Goal: Information Seeking & Learning: Learn about a topic

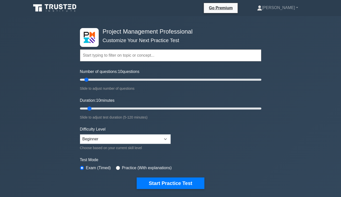
click at [142, 52] on input "text" at bounding box center [171, 55] width 182 height 12
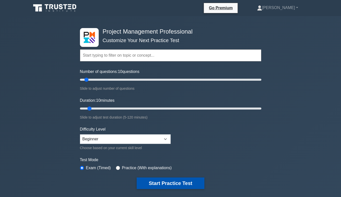
click at [158, 183] on button "Start Practice Test" at bounding box center [171, 183] width 68 height 12
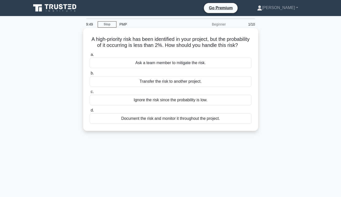
click at [184, 124] on div "Document the risk and monitor it throughout the project." at bounding box center [171, 118] width 162 height 11
click at [90, 112] on input "d. Document the risk and monitor it throughout the project." at bounding box center [90, 110] width 0 height 3
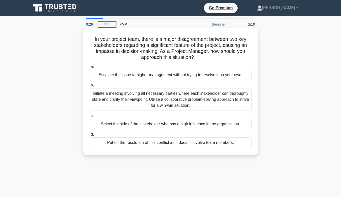
click at [163, 101] on div "Initiate a meeting involving all necessary parties where each stakeholder can t…" at bounding box center [171, 99] width 162 height 23
click at [90, 87] on input "b. Initiate a meeting involving all necessary parties where each stakeholder ca…" at bounding box center [90, 85] width 0 height 3
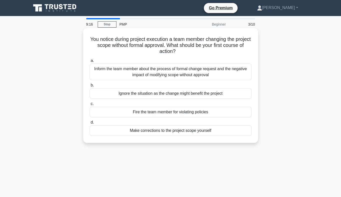
click at [151, 75] on div "Inform the team member about the process of formal change request and the negat…" at bounding box center [171, 72] width 162 height 17
click at [90, 62] on input "a. Inform the team member about the process of formal change request and the ne…" at bounding box center [90, 60] width 0 height 3
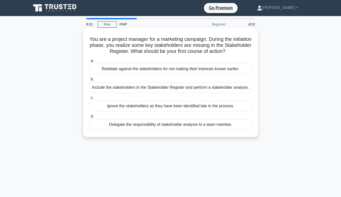
click at [158, 89] on div "Include the stakeholders in the Stakeholder Register and perform a stakeholder …" at bounding box center [171, 87] width 162 height 11
click at [90, 81] on input "b. Include the stakeholders in the Stakeholder Register and perform a stakehold…" at bounding box center [90, 79] width 0 height 3
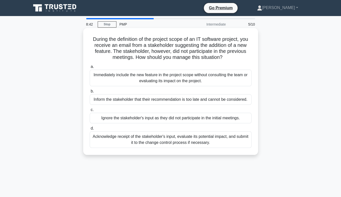
click at [174, 139] on div "Acknowledge receipt of the stakeholder's input, evaluate its potential impact, …" at bounding box center [171, 139] width 162 height 17
click at [90, 130] on input "d. Acknowledge receipt of the stakeholder's input, evaluate its potential impac…" at bounding box center [90, 128] width 0 height 3
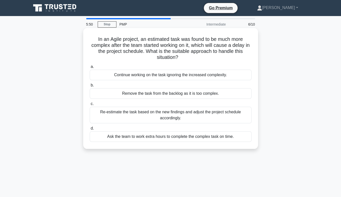
click at [182, 117] on div "Re-estimate the task based on the new findings and adjust the project schedule …" at bounding box center [171, 115] width 162 height 17
click at [90, 105] on input "c. Re-estimate the task based on the new findings and adjust the project schedu…" at bounding box center [90, 103] width 0 height 3
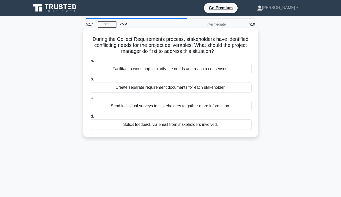
drag, startPoint x: 187, startPoint y: 170, endPoint x: 169, endPoint y: 118, distance: 55.3
click at [169, 118] on div "5:17 Stop PMP Intermediate 7/10 During the Collect Requirements process, stakeh…" at bounding box center [170, 143] width 285 height 250
drag, startPoint x: 169, startPoint y: 118, endPoint x: 131, endPoint y: 69, distance: 62.1
click at [131, 69] on div "Facilitate a workshop to clarify the needs and reach a consensus." at bounding box center [171, 69] width 162 height 11
click at [90, 62] on input "a. Facilitate a workshop to clarify the needs and reach a consensus." at bounding box center [90, 60] width 0 height 3
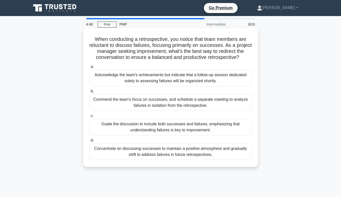
click at [165, 125] on div "Guide the discussion to include both successes and failures, emphasizing that u…" at bounding box center [171, 127] width 162 height 17
click at [90, 117] on input "c. Guide the discussion to include both successes and failures, emphasizing tha…" at bounding box center [90, 115] width 0 height 3
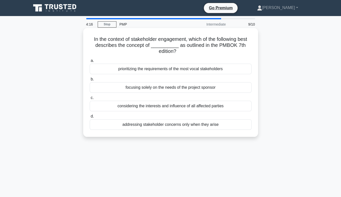
click at [160, 106] on div "considering the interests and influence of all affected parties" at bounding box center [171, 106] width 162 height 11
click at [90, 99] on input "c. considering the interests and influence of all affected parties" at bounding box center [90, 97] width 0 height 3
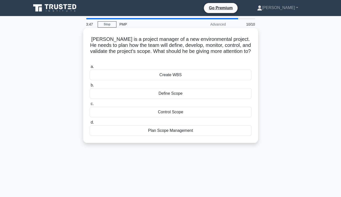
click at [166, 125] on div "Plan Scope Management" at bounding box center [171, 130] width 162 height 11
click at [90, 124] on input "d. Plan Scope Management" at bounding box center [90, 122] width 0 height 3
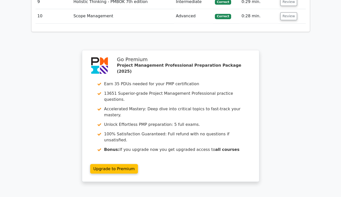
scroll to position [811, 0]
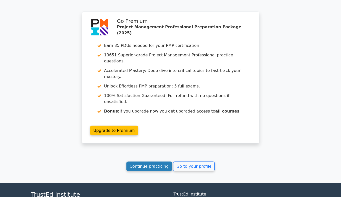
click at [153, 161] on link "Continue practicing" at bounding box center [150, 166] width 46 height 10
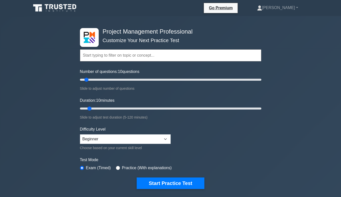
click at [100, 55] on input "text" at bounding box center [171, 55] width 182 height 12
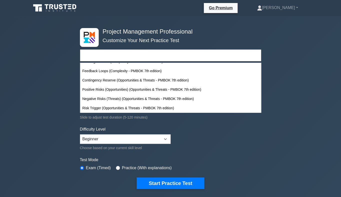
scroll to position [4105, 0]
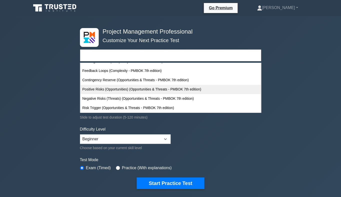
click at [115, 89] on div "Positive Risks (Opportunities) (Opportunities & Threats - PMBOK 7th edition)" at bounding box center [171, 89] width 181 height 9
type input "Positive Risks (Opportunities) (Opportunities & Threats - PMBOK 7th edition)"
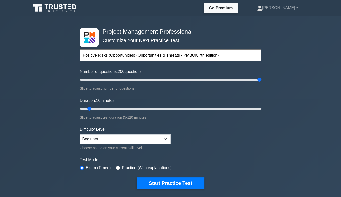
drag, startPoint x: 87, startPoint y: 78, endPoint x: 268, endPoint y: 86, distance: 181.5
type input "200"
click at [262, 83] on input "Number of questions: 200 questions" at bounding box center [171, 80] width 182 height 6
drag, startPoint x: 90, startPoint y: 108, endPoint x: 296, endPoint y: 110, distance: 206.1
type input "120"
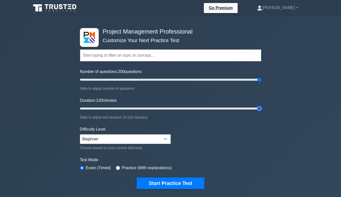
click at [262, 110] on input "Duration: 120 minutes" at bounding box center [171, 108] width 182 height 6
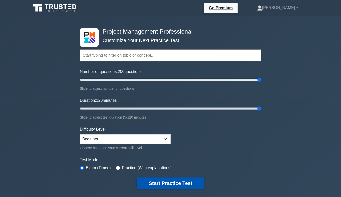
click at [171, 185] on button "Start Practice Test" at bounding box center [171, 183] width 68 height 12
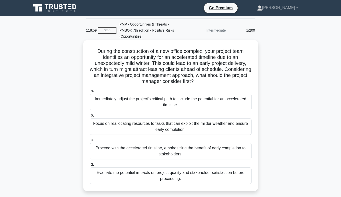
click at [156, 175] on div "Evaluate the potential impacts on project quality and stakeholder satisfaction …" at bounding box center [171, 175] width 162 height 17
click at [90, 166] on input "d. Evaluate the potential impacts on project quality and stakeholder satisfacti…" at bounding box center [90, 164] width 0 height 3
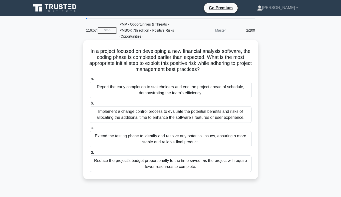
click at [161, 140] on div "Extend the testing phase to identify and resolve any potential issues, ensuring…" at bounding box center [171, 139] width 162 height 17
click at [90, 129] on input "c. Extend the testing phase to identify and resolve any potential issues, ensur…" at bounding box center [90, 127] width 0 height 3
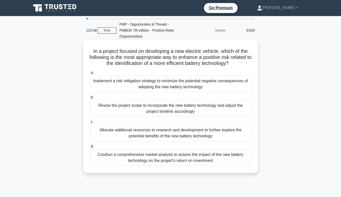
click at [176, 84] on div "Implement a risk mitigation strategy to minimize the potential negative consequ…" at bounding box center [171, 84] width 162 height 17
click at [90, 74] on input "a. Implement a risk mitigation strategy to minimize the potential negative cons…" at bounding box center [90, 72] width 0 height 3
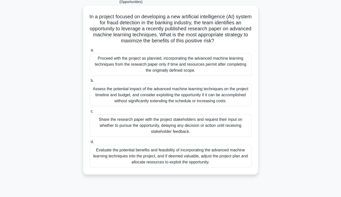
scroll to position [36, 0]
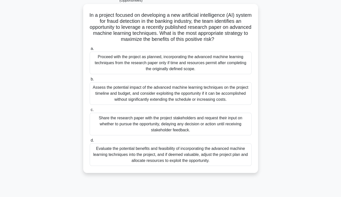
click at [186, 156] on div "Evaluate the potential benefits and feasibility of incorporating the advanced m…" at bounding box center [171, 154] width 162 height 23
click at [90, 142] on input "d. Evaluate the potential benefits and feasibility of incorporating the advance…" at bounding box center [90, 140] width 0 height 3
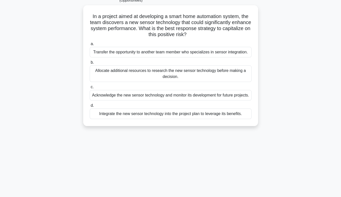
scroll to position [0, 0]
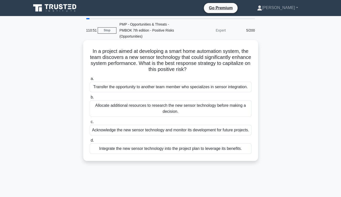
click at [156, 108] on div "Allocate additional resources to research the new sensor technology before maki…" at bounding box center [171, 108] width 162 height 17
click at [90, 99] on input "b. Allocate additional resources to research the new sensor technology before m…" at bounding box center [90, 97] width 0 height 3
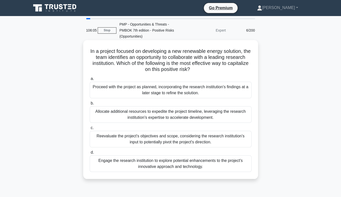
click at [180, 166] on div "Engage the research institution to explore potential enhancements to the projec…" at bounding box center [171, 163] width 162 height 17
click at [90, 154] on input "d. Engage the research institution to explore potential enhancements to the pro…" at bounding box center [90, 152] width 0 height 3
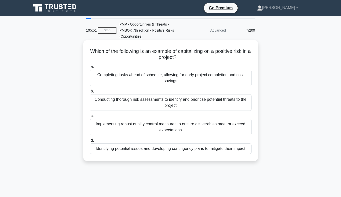
click at [169, 79] on div "Completing tasks ahead of schedule, allowing for early project completion and c…" at bounding box center [171, 78] width 162 height 17
click at [90, 68] on input "a. Completing tasks ahead of schedule, allowing for early project completion an…" at bounding box center [90, 66] width 0 height 3
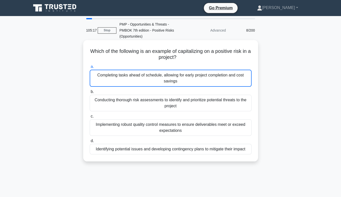
click at [188, 83] on div "Completing tasks ahead of schedule, allowing for early project completion and c…" at bounding box center [171, 78] width 162 height 17
click at [90, 68] on input "a. Completing tasks ahead of schedule, allowing for early project completion an…" at bounding box center [90, 66] width 0 height 3
click at [188, 83] on div "Completing tasks ahead of schedule, allowing for early project completion and c…" at bounding box center [171, 78] width 162 height 17
click at [90, 68] on input "a. Completing tasks ahead of schedule, allowing for early project completion an…" at bounding box center [90, 66] width 0 height 3
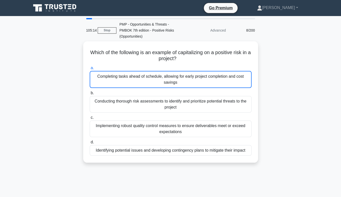
click at [277, 98] on div "Which of the following is an example of capitalizing on a positive risk in a pr…" at bounding box center [170, 104] width 285 height 127
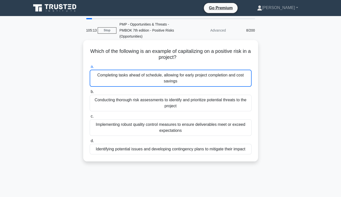
click at [166, 73] on div "Completing tasks ahead of schedule, allowing for early project completion and c…" at bounding box center [171, 78] width 162 height 17
click at [90, 68] on input "a. Completing tasks ahead of schedule, allowing for early project completion an…" at bounding box center [90, 66] width 0 height 3
click at [209, 116] on label "c. Implementing robust quality control measures to ensure deliverables meet or …" at bounding box center [171, 124] width 162 height 23
click at [90, 116] on input "c. Implementing robust quality control measures to ensure deliverables meet or …" at bounding box center [90, 116] width 0 height 3
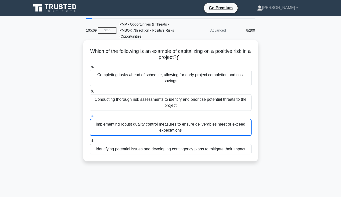
click at [186, 79] on div "Completing tasks ahead of schedule, allowing for early project completion and c…" at bounding box center [171, 78] width 162 height 17
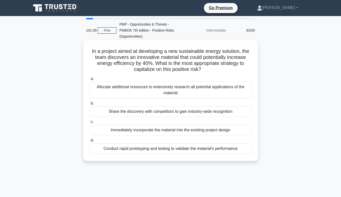
click at [180, 90] on div "Allocate additional resources to extensively research all potential application…" at bounding box center [171, 90] width 162 height 17
click at [90, 80] on input "a. Allocate additional resources to extensively research all potential applicat…" at bounding box center [90, 78] width 0 height 3
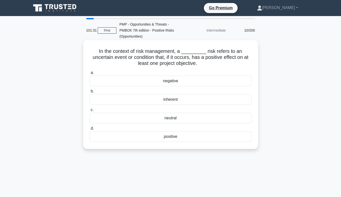
click at [182, 137] on div "positive" at bounding box center [171, 136] width 162 height 11
click at [90, 130] on input "d. positive" at bounding box center [90, 128] width 0 height 3
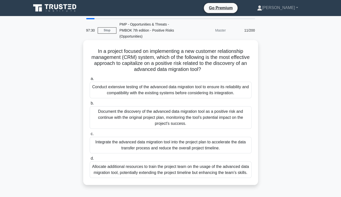
click at [155, 90] on div "Conduct extensive testing of the advanced data migration tool to ensure its rel…" at bounding box center [171, 90] width 162 height 17
click at [90, 80] on input "a. Conduct extensive testing of the advanced data migration tool to ensure its …" at bounding box center [90, 78] width 0 height 3
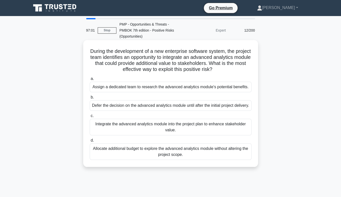
click at [165, 91] on div "Assign a dedicated team to research the advanced analytics module's potential b…" at bounding box center [171, 87] width 162 height 11
click at [90, 80] on input "a. Assign a dedicated team to research the advanced analytics module's potentia…" at bounding box center [90, 78] width 0 height 3
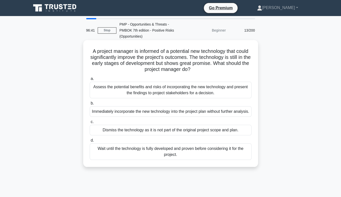
click at [174, 93] on div "Assess the potential benefits and risks of incorporating the new technology and…" at bounding box center [171, 90] width 162 height 17
click at [90, 80] on input "a. Assess the potential benefits and risks of incorporating the new technology …" at bounding box center [90, 78] width 0 height 3
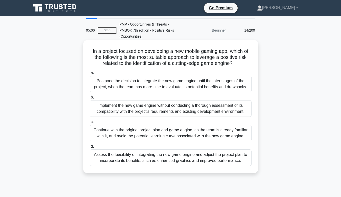
click at [197, 159] on div "Assess the feasibility of integrating the new game engine and adjust the projec…" at bounding box center [171, 157] width 162 height 17
click at [90, 148] on input "d. Assess the feasibility of integrating the new game engine and adjust the pro…" at bounding box center [90, 146] width 0 height 3
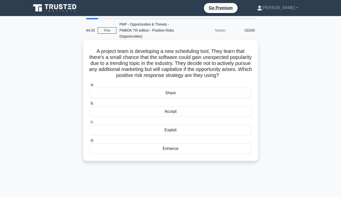
click at [168, 135] on div "Exploit" at bounding box center [171, 130] width 162 height 11
click at [90, 123] on input "c. Exploit" at bounding box center [90, 121] width 0 height 3
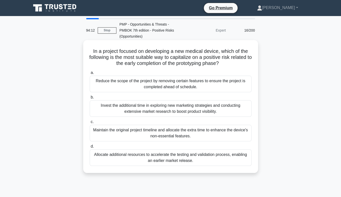
click at [163, 159] on div "Allocate additional resources to accelerate the testing and validation process,…" at bounding box center [171, 157] width 162 height 17
click at [90, 148] on input "d. Allocate additional resources to accelerate the testing and validation proce…" at bounding box center [90, 146] width 0 height 3
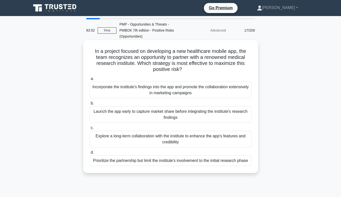
click at [185, 161] on div "Prioritize the partnership but limit the institute's involvement to the initial…" at bounding box center [171, 160] width 162 height 11
click at [90, 154] on input "d. Prioritize the partnership but limit the institute's involvement to the init…" at bounding box center [90, 152] width 0 height 3
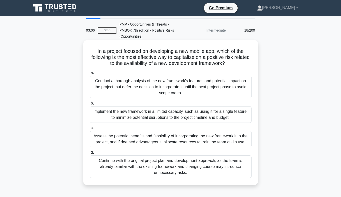
click at [160, 140] on div "Assess the potential benefits and feasibility of incorporating the new framewor…" at bounding box center [171, 139] width 162 height 17
click at [90, 129] on input "c. Assess the potential benefits and feasibility of incorporating the new frame…" at bounding box center [90, 127] width 0 height 3
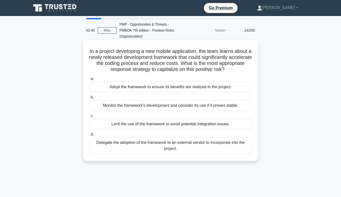
click at [157, 109] on div "Monitor the framework's development and consider its use if it proves stable." at bounding box center [171, 105] width 162 height 11
click at [90, 99] on input "b. Monitor the framework's development and consider its use if it proves stable." at bounding box center [90, 97] width 0 height 3
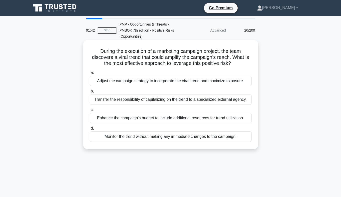
click at [149, 81] on div "Adjust the campaign strategy to incorporate the viral trend and maximize exposu…" at bounding box center [171, 81] width 162 height 11
click at [90, 74] on input "a. Adjust the campaign strategy to incorporate the viral trend and maximize exp…" at bounding box center [90, 72] width 0 height 3
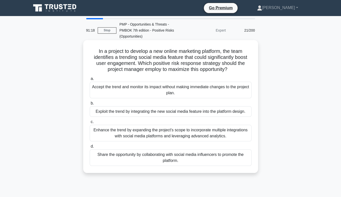
click at [175, 91] on div "Accept the trend and monitor its impact without making immediate changes to the…" at bounding box center [171, 90] width 162 height 17
click at [90, 80] on input "a. Accept the trend and monitor its impact without making immediate changes to …" at bounding box center [90, 78] width 0 height 3
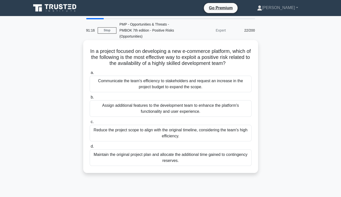
click at [178, 84] on div "Communicate the team's efficiency to stakeholders and request an increase in th…" at bounding box center [171, 84] width 162 height 17
click at [90, 74] on input "a. Communicate the team's efficiency to stakeholders and request an increase in…" at bounding box center [90, 72] width 0 height 3
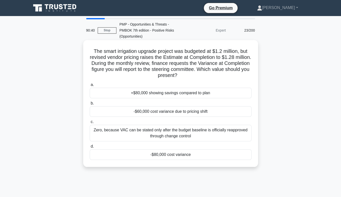
click at [200, 133] on div "Zero, because VAC can be stated only after the budget baseline is officially re…" at bounding box center [171, 133] width 162 height 17
click at [90, 123] on input "c. Zero, because VAC can be stated only after the budget baseline is officially…" at bounding box center [90, 121] width 0 height 3
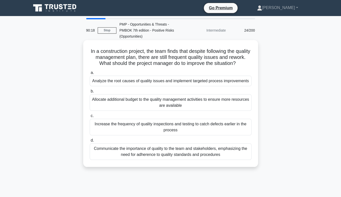
click at [216, 86] on div "Analyze the root causes of quality issues and implement targeted process improv…" at bounding box center [171, 81] width 162 height 11
click at [90, 74] on input "a. Analyze the root causes of quality issues and implement targeted process imp…" at bounding box center [90, 72] width 0 height 3
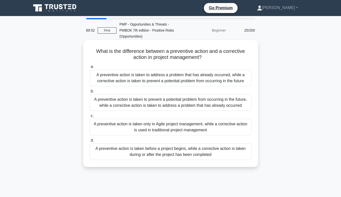
click at [189, 103] on div "A preventive action is taken to prevent a potential problem from occurring in t…" at bounding box center [171, 102] width 162 height 17
click at [90, 93] on input "b. A preventive action is taken to prevent a potential problem from occurring i…" at bounding box center [90, 91] width 0 height 3
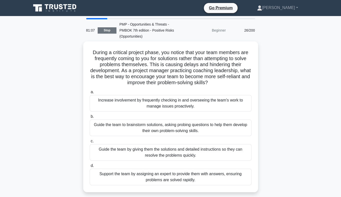
click at [107, 31] on link "Stop" at bounding box center [107, 30] width 19 height 6
